Goal: Task Accomplishment & Management: Manage account settings

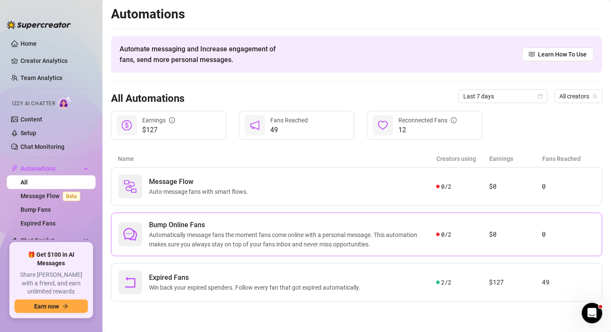
click at [276, 238] on span "Automatically message fans the moment fans come online with a personal message.…" at bounding box center [293, 239] width 288 height 19
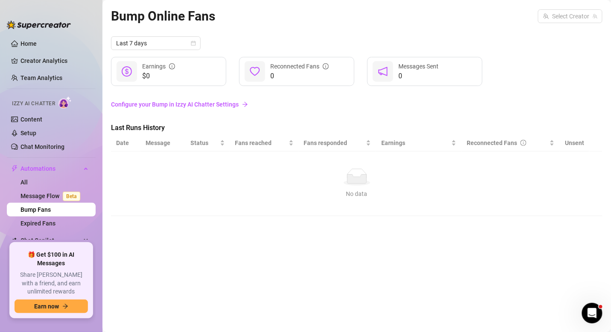
click at [141, 106] on link "Configure your Bump in Izzy AI Chatter Settings" at bounding box center [357, 104] width 492 height 9
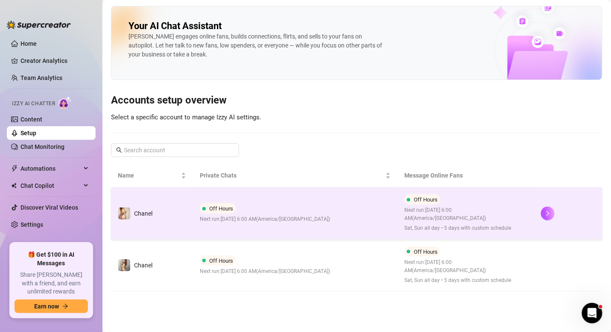
click at [372, 214] on td "Off Hours Next run: October 15, 2025 6:00 AM ( America/Chicago )" at bounding box center [295, 213] width 205 height 52
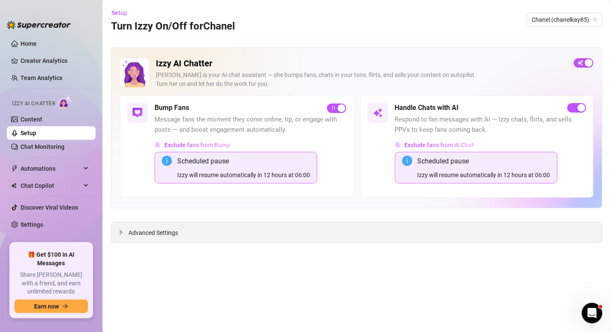
click at [163, 233] on span "Advanced Settings" at bounding box center [154, 232] width 50 height 9
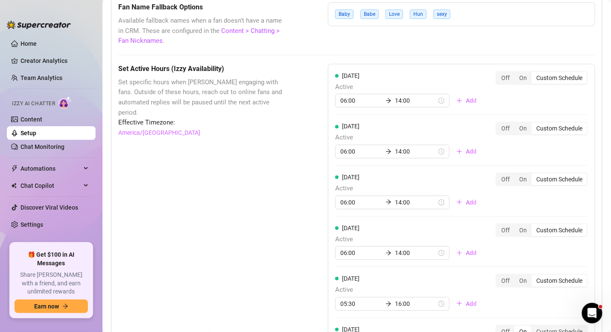
scroll to position [766, 0]
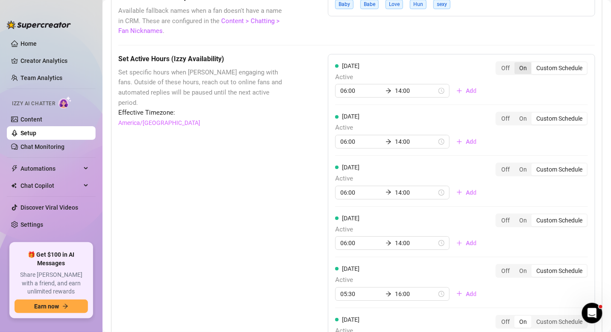
click at [515, 64] on div "On" at bounding box center [523, 68] width 17 height 12
click at [517, 63] on input "On" at bounding box center [517, 63] width 0 height 0
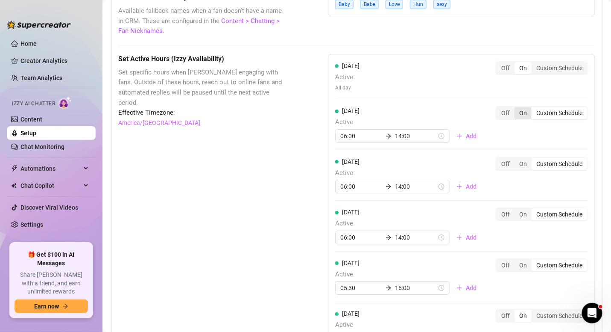
click at [516, 107] on div "On" at bounding box center [523, 113] width 17 height 12
click at [517, 108] on input "On" at bounding box center [517, 108] width 0 height 0
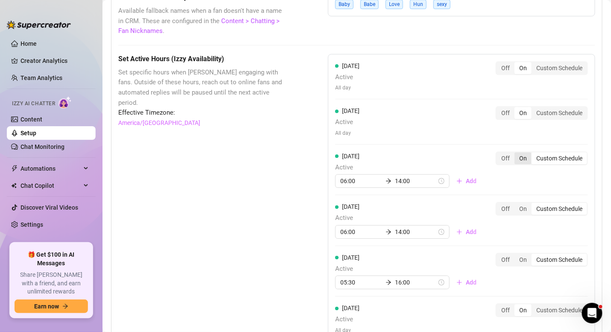
click at [517, 152] on div "On" at bounding box center [523, 158] width 17 height 12
click at [517, 153] on input "On" at bounding box center [517, 153] width 0 height 0
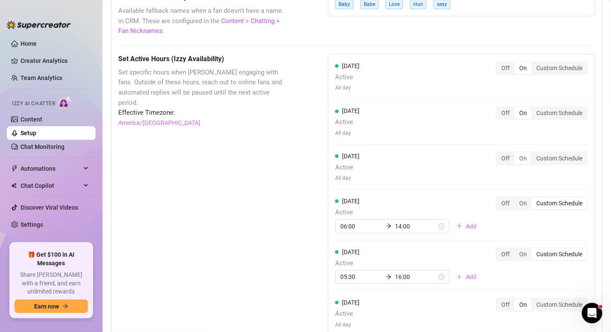
click at [514, 183] on div "Wednesday Active All day Off On Custom Schedule" at bounding box center [461, 170] width 253 height 38
click at [519, 197] on div "On" at bounding box center [523, 203] width 17 height 12
click at [517, 198] on input "On" at bounding box center [517, 198] width 0 height 0
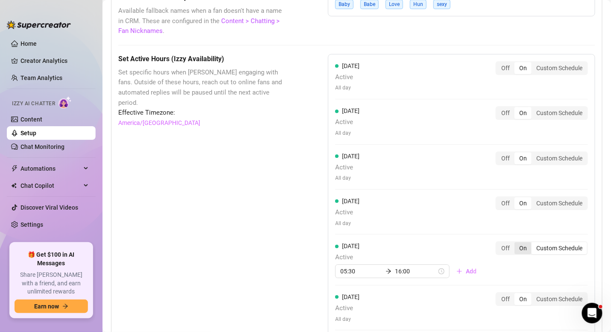
click at [515, 242] on div "On" at bounding box center [523, 248] width 17 height 12
click at [517, 243] on input "On" at bounding box center [517, 243] width 0 height 0
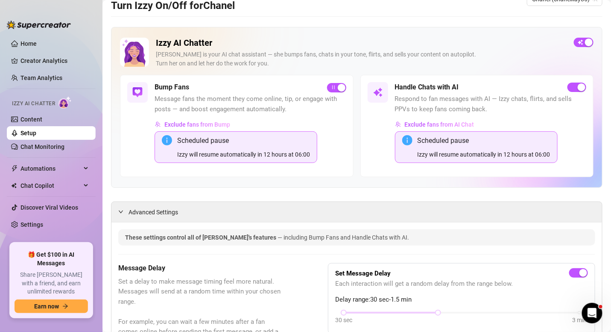
scroll to position [0, 0]
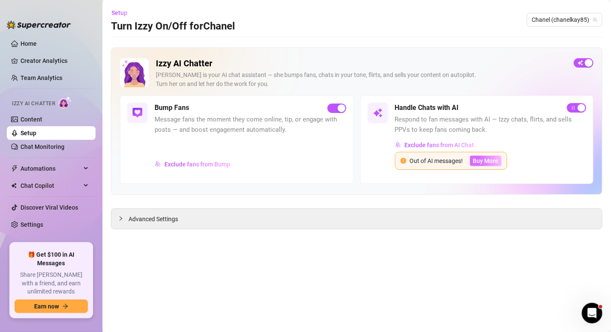
click at [487, 159] on span "Buy More" at bounding box center [486, 160] width 26 height 7
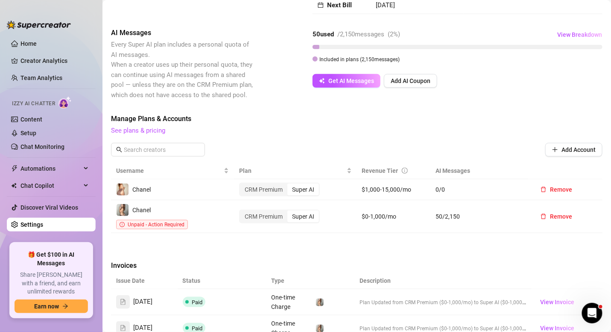
scroll to position [170, 0]
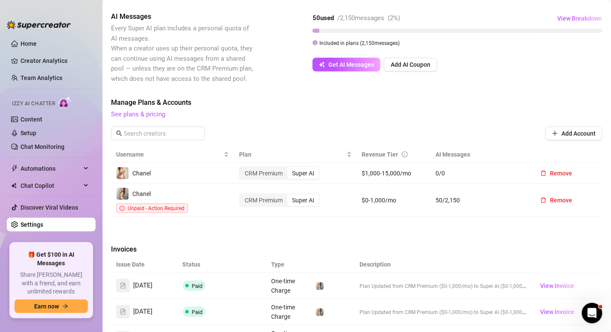
click at [208, 219] on div "Billing Overview Creator Plans 2 x Super AI, 0 x CRM Premium AI Message Package…" at bounding box center [357, 185] width 492 height 614
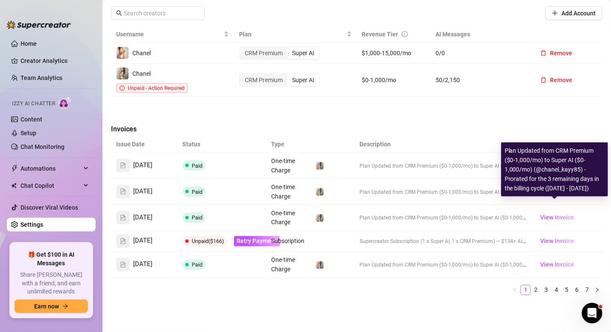
scroll to position [291, 0]
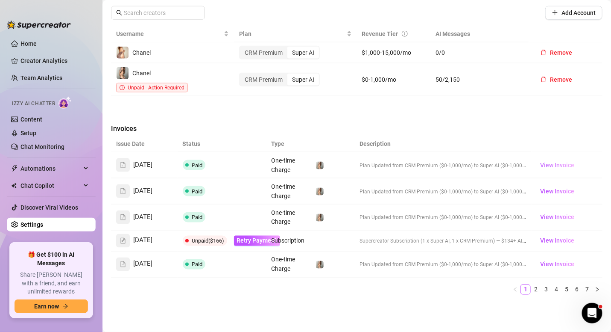
click at [547, 160] on span "View Invoice" at bounding box center [557, 164] width 34 height 9
click at [557, 186] on span "View Invoice" at bounding box center [557, 190] width 34 height 9
click at [547, 212] on span "View Invoice" at bounding box center [557, 216] width 34 height 9
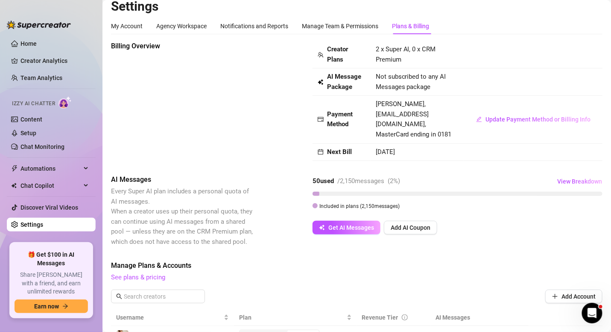
scroll to position [0, 0]
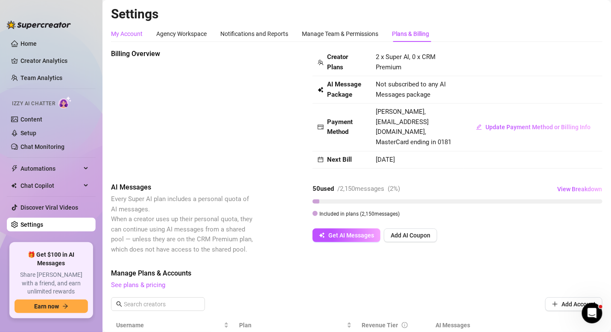
click at [132, 32] on div "My Account" at bounding box center [127, 33] width 32 height 9
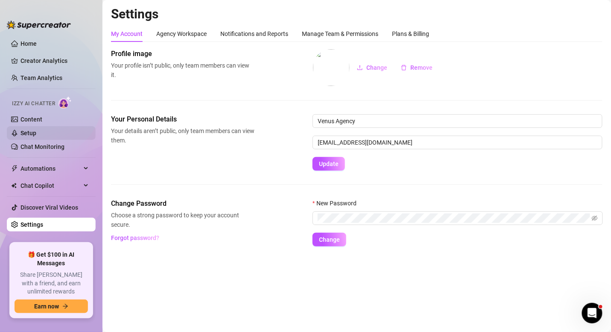
click at [36, 136] on link "Setup" at bounding box center [29, 132] width 16 height 7
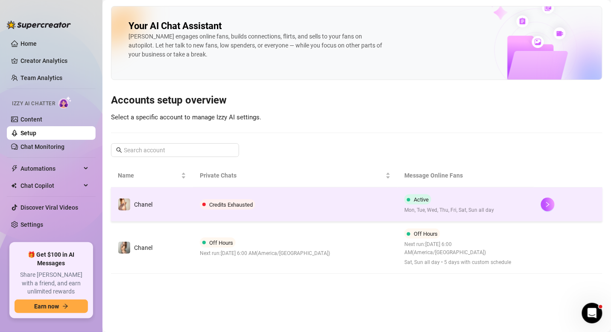
click at [240, 201] on span "Credits Exhausted" at bounding box center [231, 204] width 44 height 6
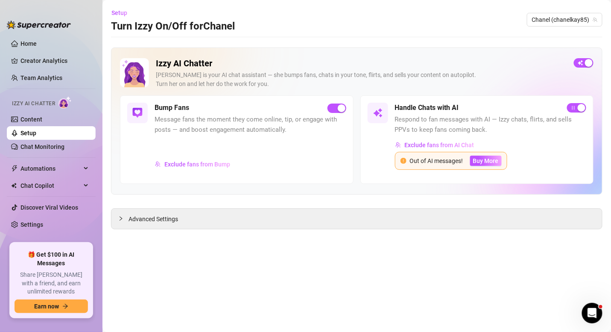
click at [460, 160] on div "Out of AI messages!" at bounding box center [436, 160] width 53 height 9
click at [405, 158] on icon "exclamation-circle" at bounding box center [404, 161] width 6 height 6
click at [404, 160] on icon "exclamation-circle" at bounding box center [404, 161] width 6 height 6
click at [489, 159] on span "Buy More" at bounding box center [486, 160] width 26 height 7
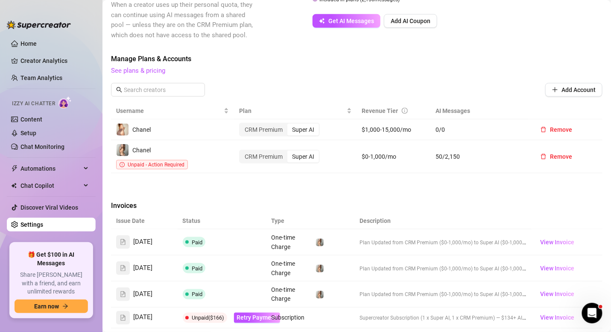
scroll to position [214, 0]
click at [33, 43] on link "Home" at bounding box center [29, 43] width 16 height 7
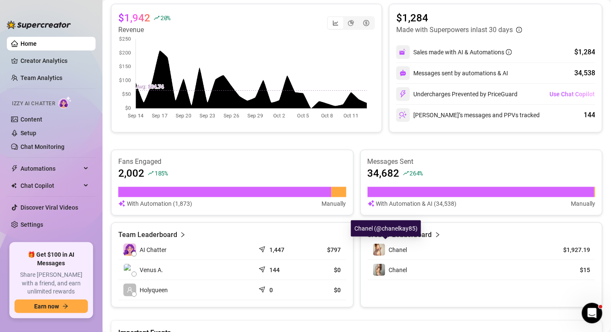
click at [375, 248] on img at bounding box center [379, 250] width 12 height 12
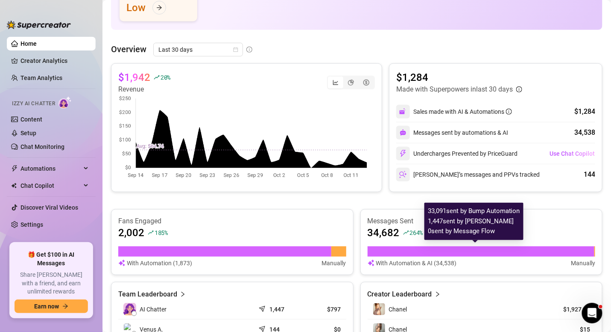
scroll to position [167, 0]
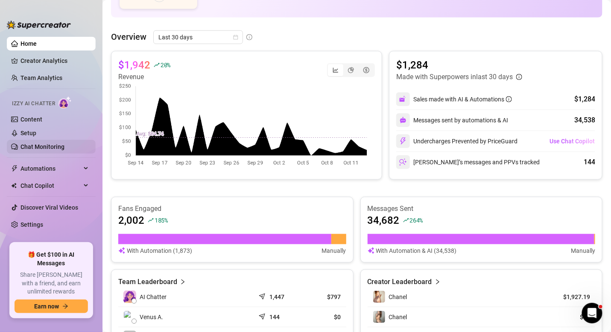
click at [51, 144] on link "Chat Monitoring" at bounding box center [43, 146] width 44 height 7
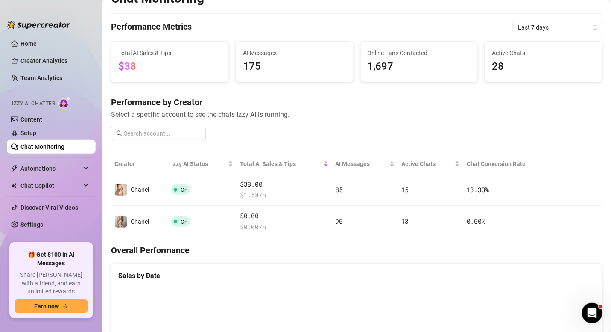
scroll to position [16, 0]
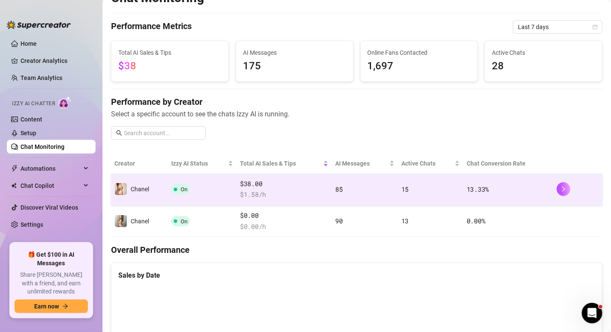
click at [291, 187] on div "$38.00 $ 1.58 /h" at bounding box center [284, 189] width 88 height 21
